Goal: Task Accomplishment & Management: Use online tool/utility

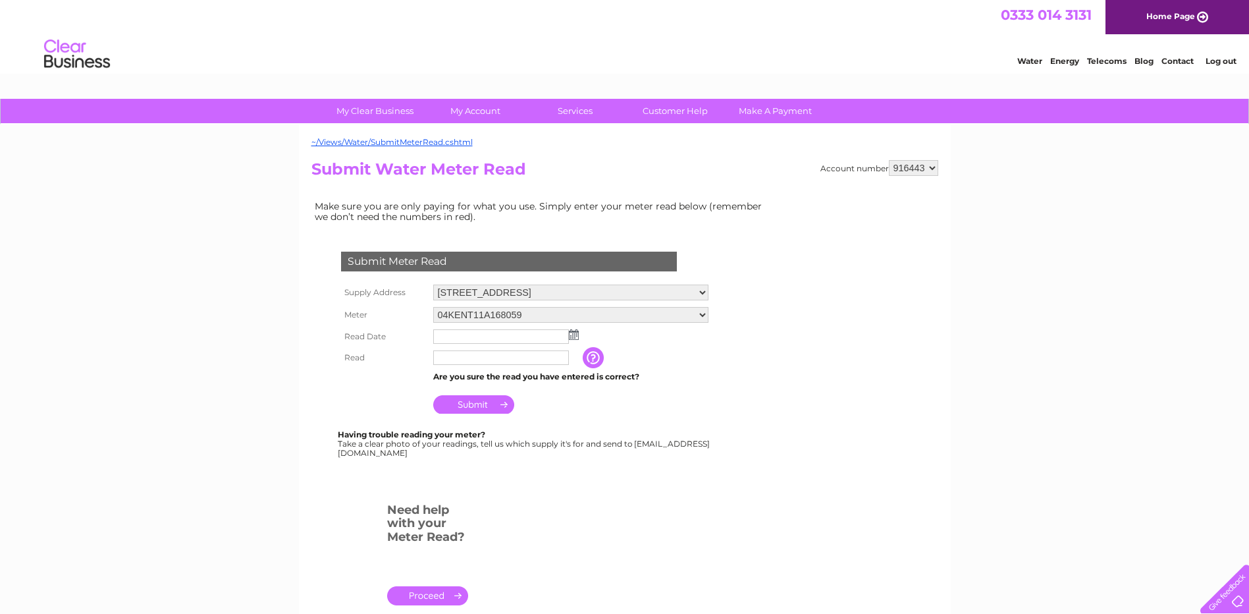
click at [622, 290] on select "Yard, [GEOGRAPHIC_DATA], [GEOGRAPHIC_DATA][PERSON_NAME] [GEOGRAPHIC_DATA], [STR…" at bounding box center [570, 293] width 275 height 16
click at [703, 317] on select "04KENT11A168059" at bounding box center [570, 315] width 275 height 17
click at [703, 316] on select "04KENT11A168059" at bounding box center [570, 315] width 275 height 17
click at [703, 289] on select "Yard, [GEOGRAPHIC_DATA], [GEOGRAPHIC_DATA][PERSON_NAME] [GEOGRAPHIC_DATA], [STR…" at bounding box center [570, 293] width 275 height 17
select select "536042"
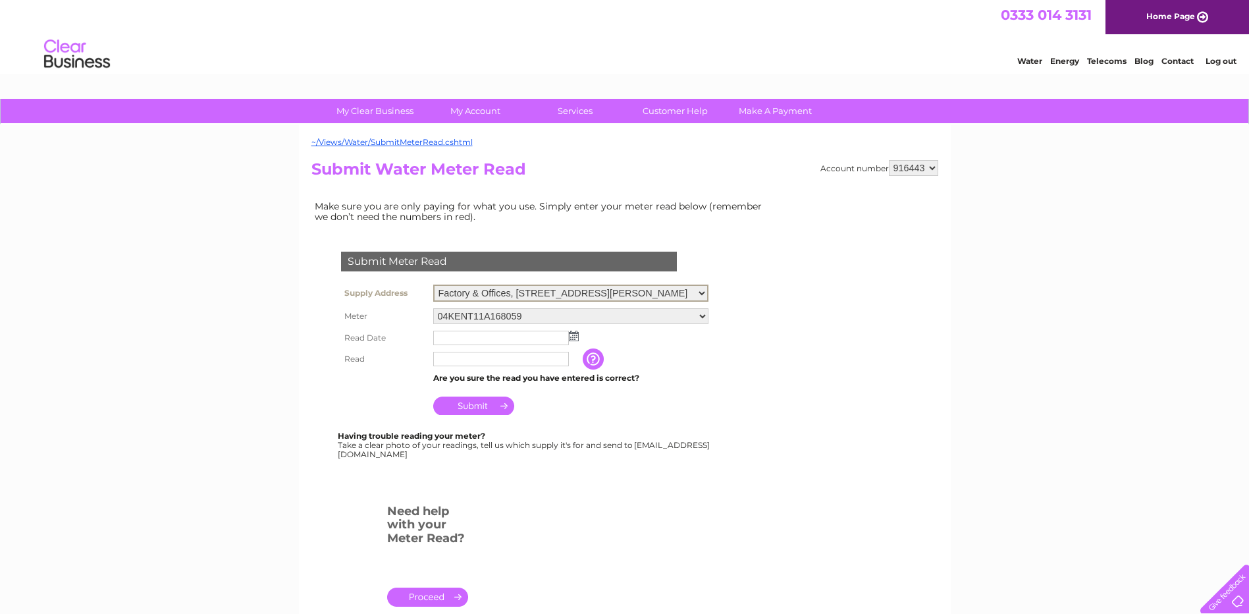
click at [433, 285] on select "Yard, [GEOGRAPHIC_DATA], [GEOGRAPHIC_DATA][PERSON_NAME] [GEOGRAPHIC_DATA], [STR…" at bounding box center [570, 293] width 275 height 17
click at [679, 314] on select "04KENT11A168059" at bounding box center [570, 316] width 275 height 16
click at [740, 299] on form "Submit Meter Read Supply Address [GEOGRAPHIC_DATA], [STREET_ADDRESS][GEOGRAPHIC…" at bounding box center [542, 434] width 461 height 419
click at [588, 314] on select "Elster23H761974 Elster23M722794" at bounding box center [570, 315] width 275 height 16
click at [601, 311] on select "Elster23H761974 Elster23M722794" at bounding box center [570, 315] width 275 height 16
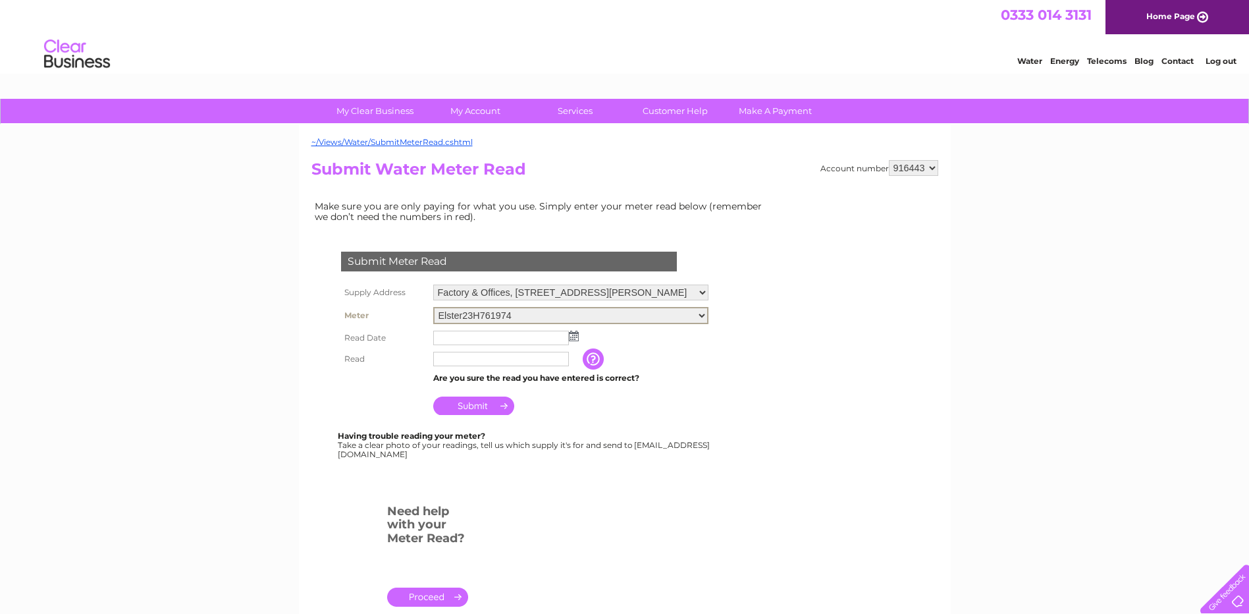
click at [746, 333] on form "Submit Meter Read Supply Address [GEOGRAPHIC_DATA], [STREET_ADDRESS][GEOGRAPHIC…" at bounding box center [542, 434] width 461 height 419
click at [556, 296] on select "Yard, [GEOGRAPHIC_DATA], [GEOGRAPHIC_DATA][PERSON_NAME] [GEOGRAPHIC_DATA], [STR…" at bounding box center [570, 293] width 275 height 16
click at [433, 285] on select "Yard, [GEOGRAPHIC_DATA], [GEOGRAPHIC_DATA][PERSON_NAME] [GEOGRAPHIC_DATA], [STR…" at bounding box center [570, 293] width 275 height 17
click at [680, 315] on select "Elster23H761974 Elster23M722794" at bounding box center [570, 315] width 275 height 17
drag, startPoint x: 474, startPoint y: 454, endPoint x: 349, endPoint y: 450, distance: 125.2
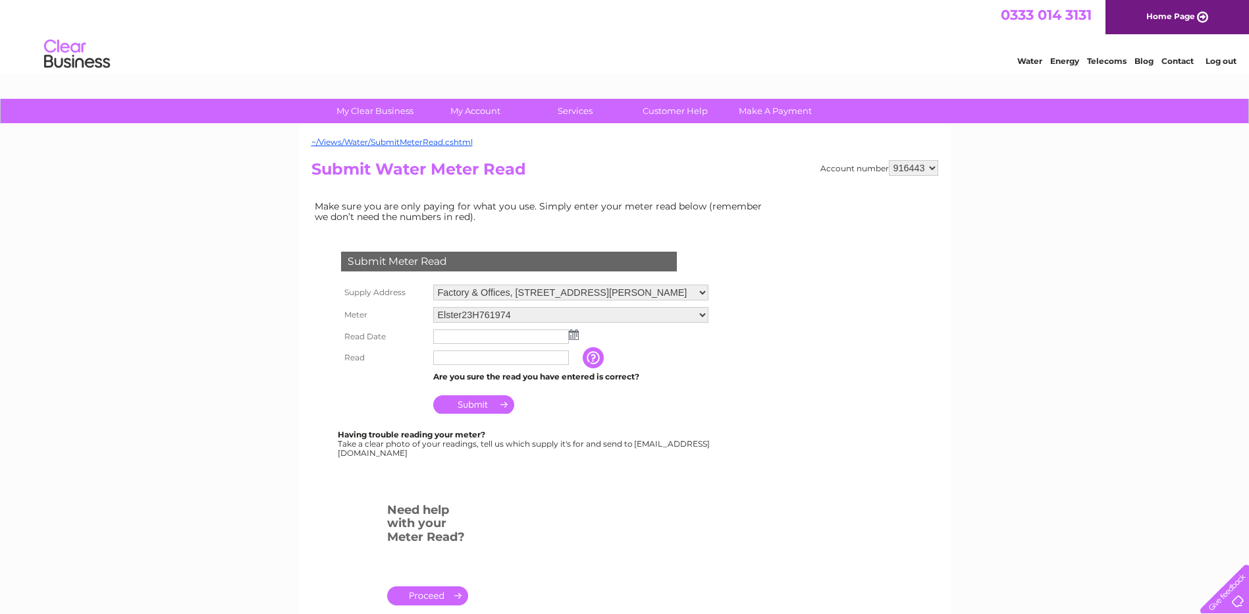
click at [349, 450] on div "Having trouble reading your meter? Take a clear photo of your readings, tell us…" at bounding box center [525, 443] width 374 height 27
copy div "Meterread@clearbusiness.co.uk"
click at [603, 294] on select "Yard, [GEOGRAPHIC_DATA], [GEOGRAPHIC_DATA][PERSON_NAME] [GEOGRAPHIC_DATA], [STR…" at bounding box center [570, 293] width 275 height 16
select select "536080"
click at [433, 285] on select "Yard, [GEOGRAPHIC_DATA], [GEOGRAPHIC_DATA][PERSON_NAME] [GEOGRAPHIC_DATA], [STR…" at bounding box center [570, 293] width 275 height 17
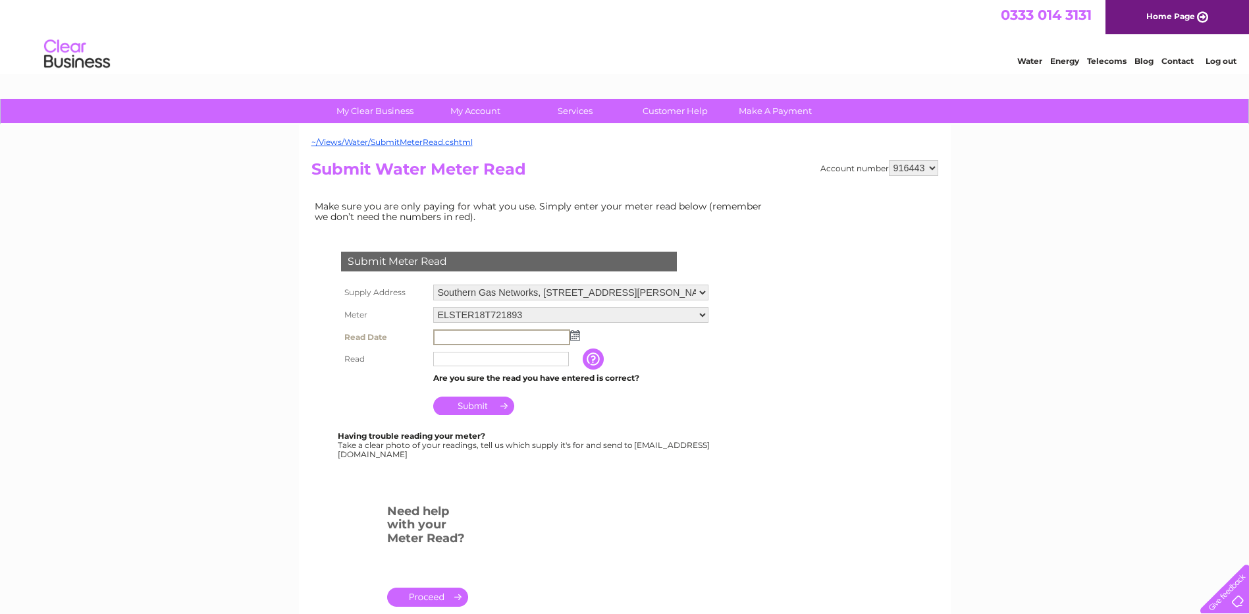
click at [469, 337] on input "text" at bounding box center [501, 337] width 137 height 16
click at [576, 333] on img at bounding box center [575, 335] width 10 height 11
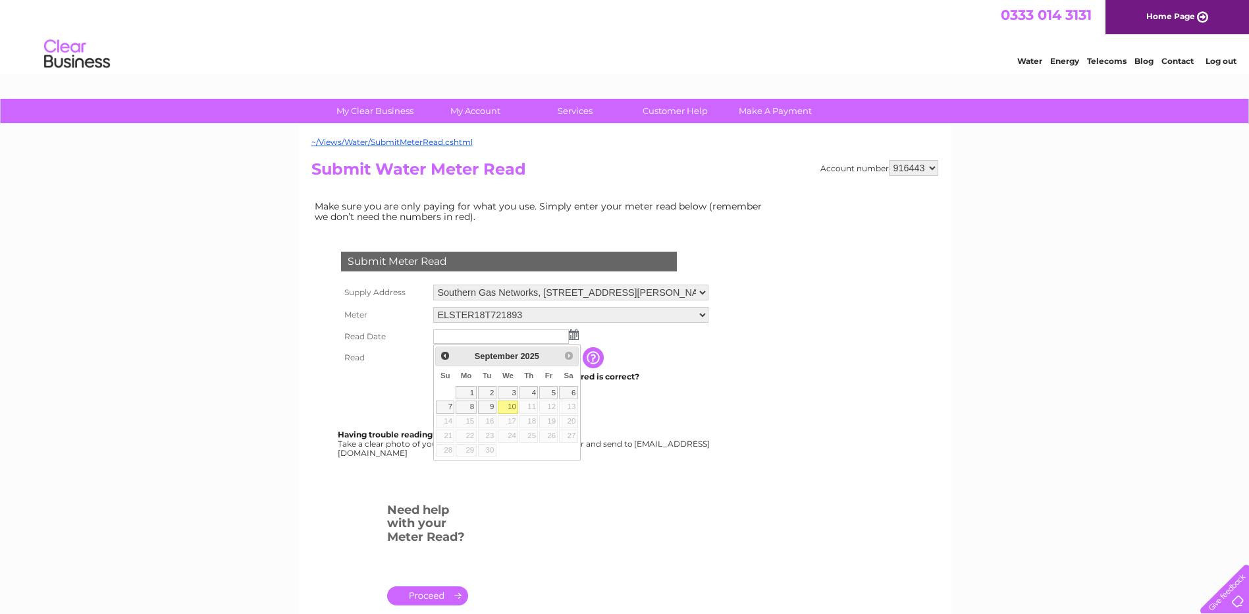
click at [514, 409] on link "10" at bounding box center [508, 406] width 21 height 13
type input "2025/09/10"
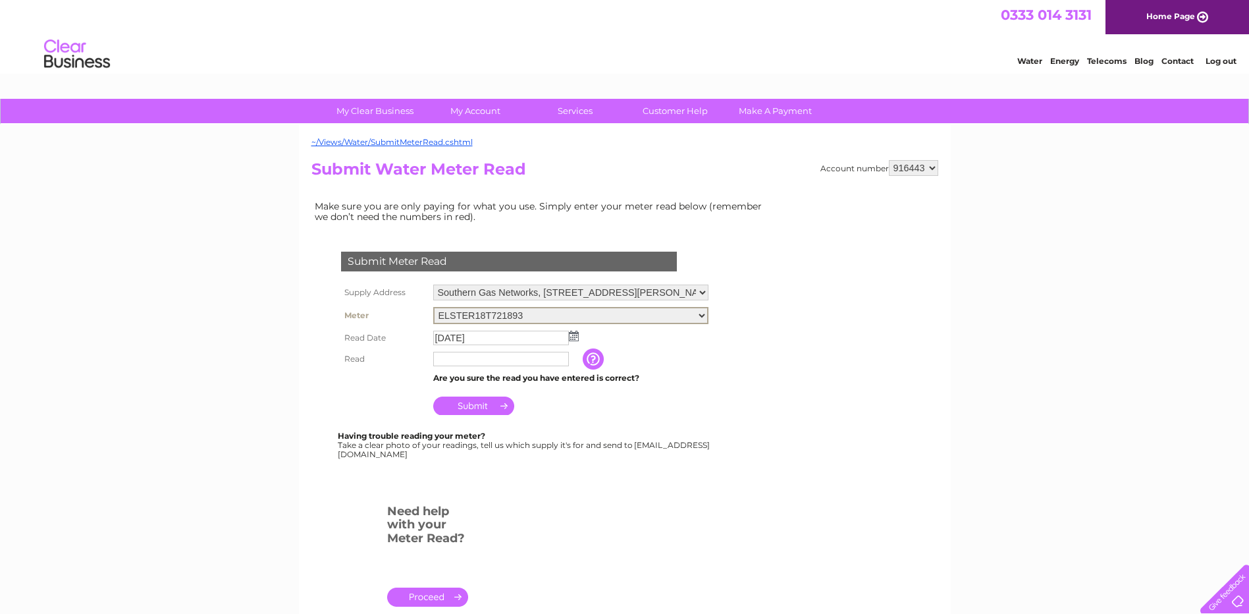
click at [698, 314] on select "ELSTER18T721893" at bounding box center [570, 315] width 275 height 17
click at [732, 306] on form "Submit Meter Read Supply Address [GEOGRAPHIC_DATA], [STREET_ADDRESS][GEOGRAPHIC…" at bounding box center [542, 434] width 461 height 419
click at [462, 359] on input "text" at bounding box center [501, 357] width 136 height 14
type input "07891"
click at [462, 405] on input "Submit" at bounding box center [473, 406] width 81 height 18
